Goal: Transaction & Acquisition: Purchase product/service

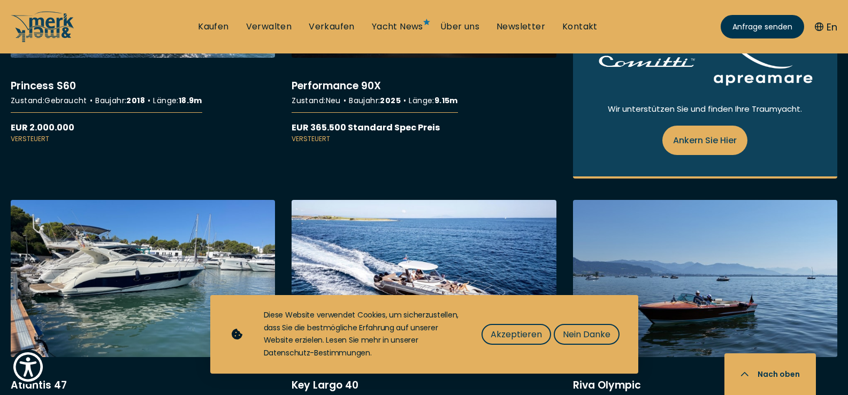
scroll to position [1412, 0]
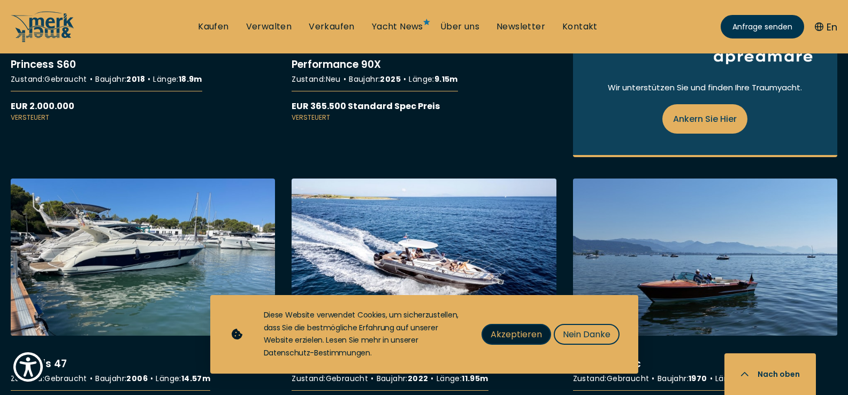
click at [520, 330] on span "Akzeptieren" at bounding box center [516, 334] width 51 height 13
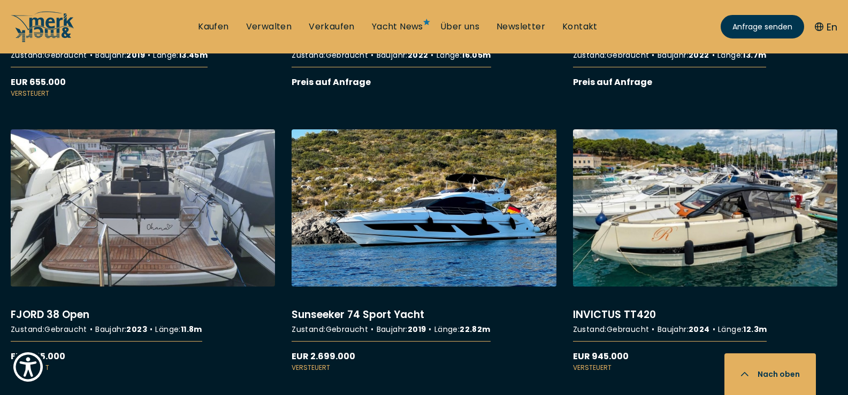
scroll to position [3402, 0]
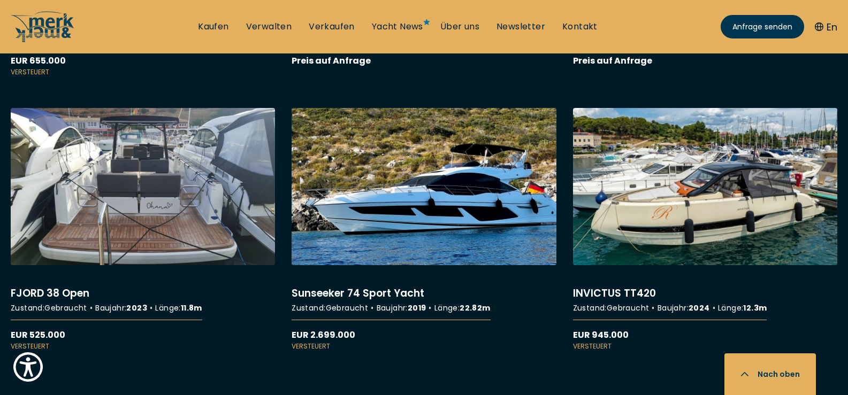
click at [448, 234] on link "More details about Sunseeker 74 Sport Yacht" at bounding box center [424, 229] width 264 height 243
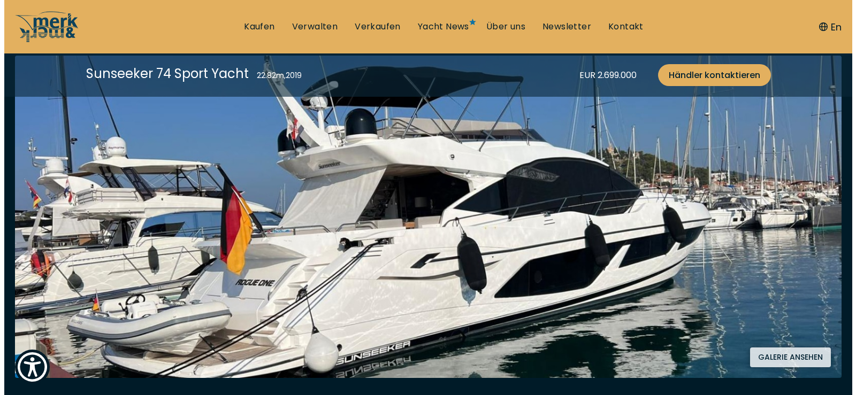
scroll to position [193, 0]
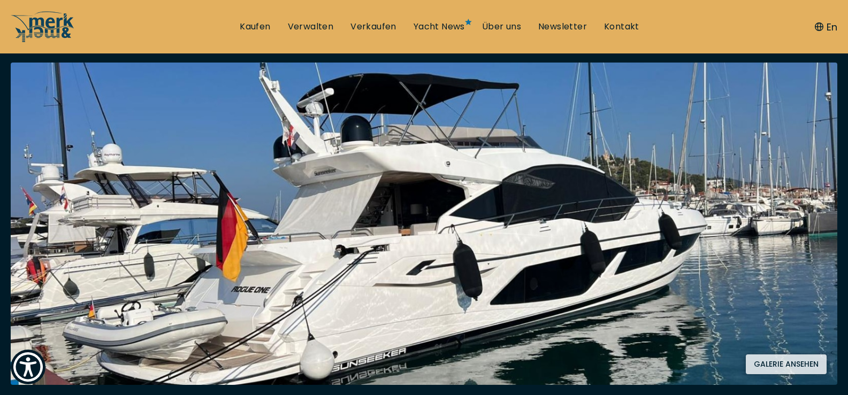
click at [760, 357] on button "Galerie ansehen" at bounding box center [786, 365] width 81 height 20
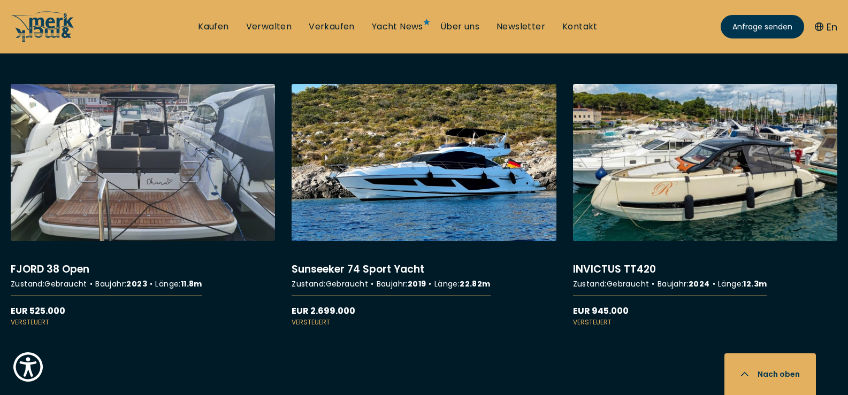
scroll to position [3445, 0]
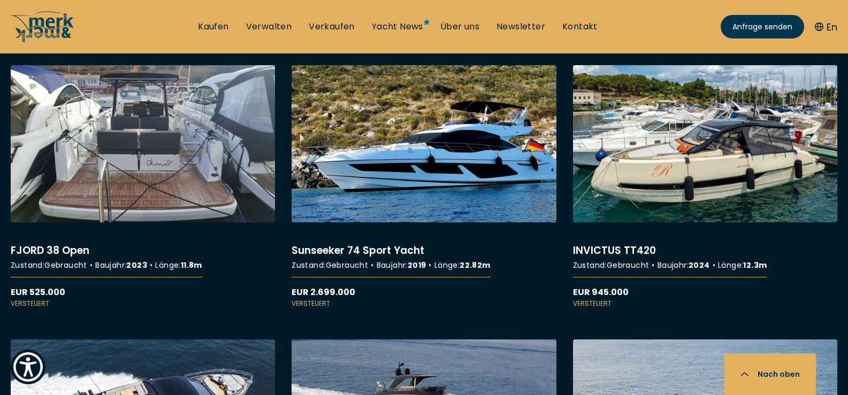
click at [404, 189] on link "More details about Sunseeker 74 Sport Yacht" at bounding box center [424, 186] width 264 height 243
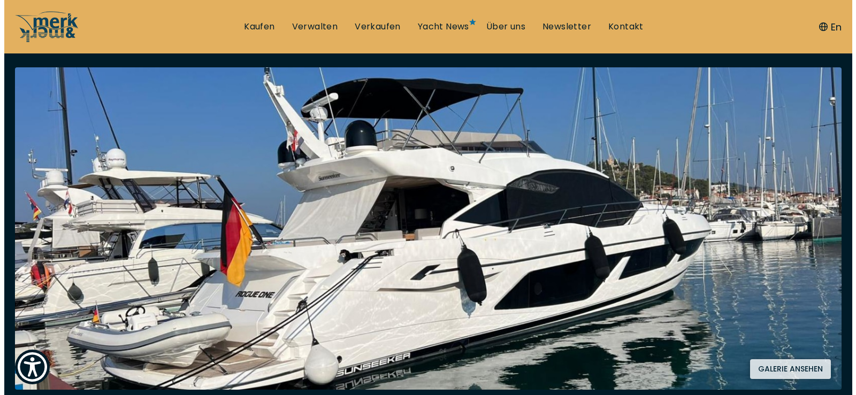
scroll to position [171, 0]
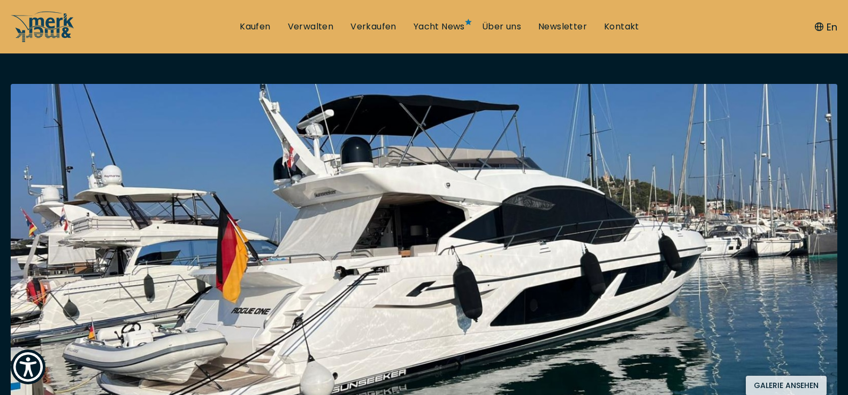
click at [768, 379] on button "Galerie ansehen" at bounding box center [786, 386] width 81 height 20
